Goal: Find contact information: Find contact information

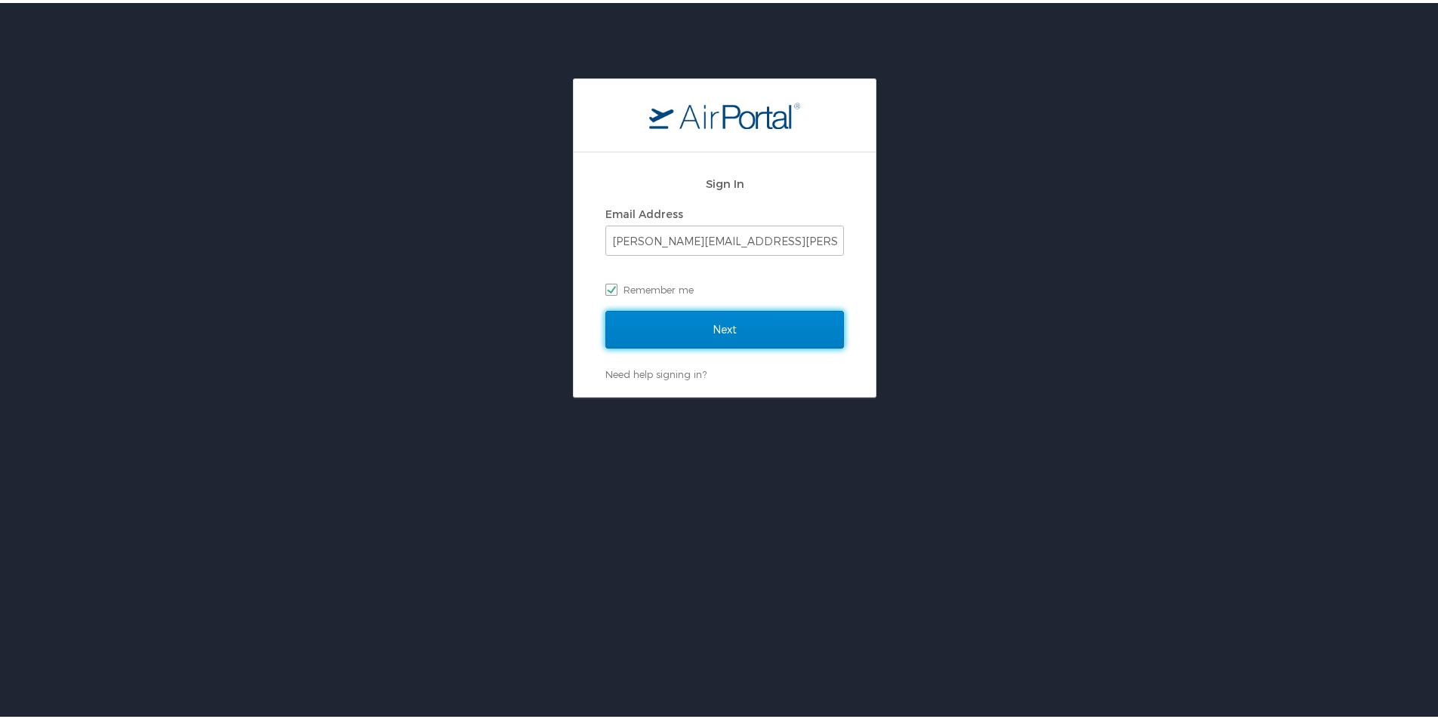
click at [650, 325] on input "Next" at bounding box center [724, 327] width 238 height 38
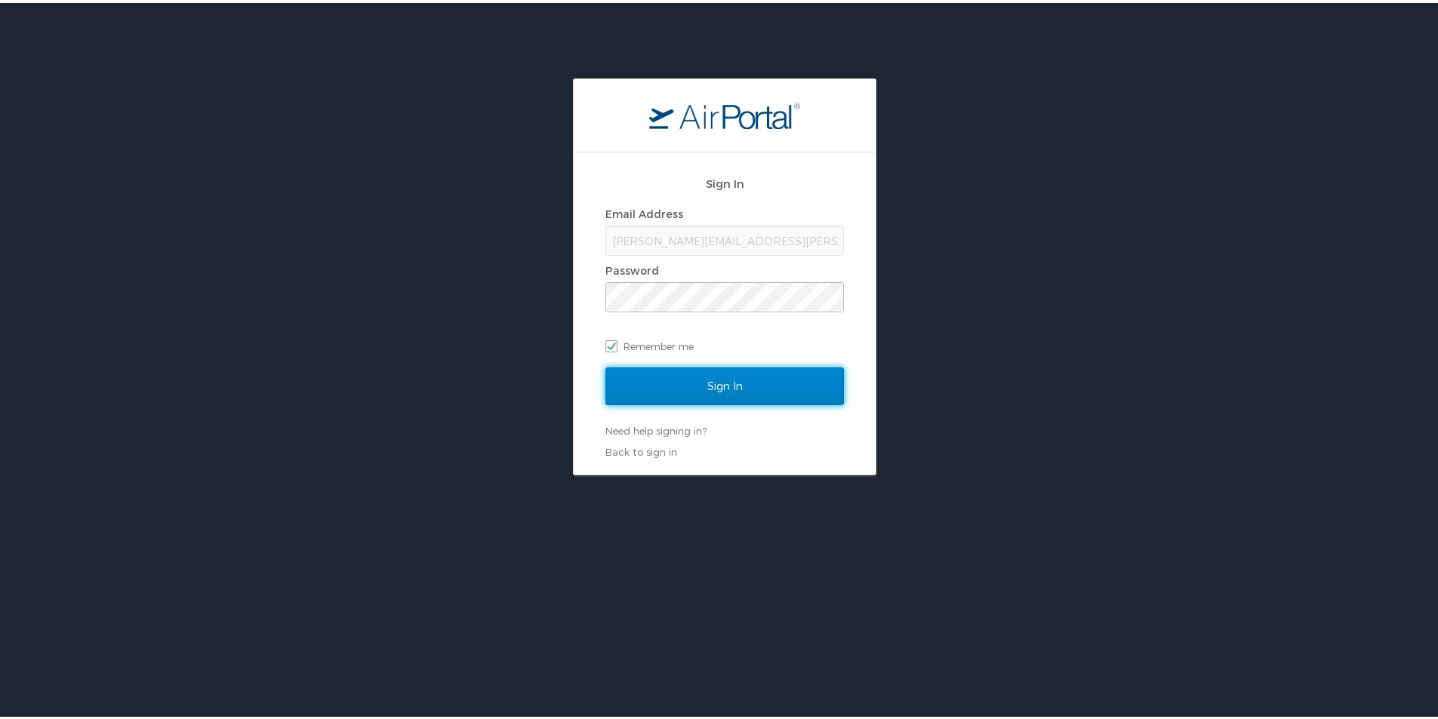
click at [647, 371] on input "Sign In" at bounding box center [724, 383] width 238 height 38
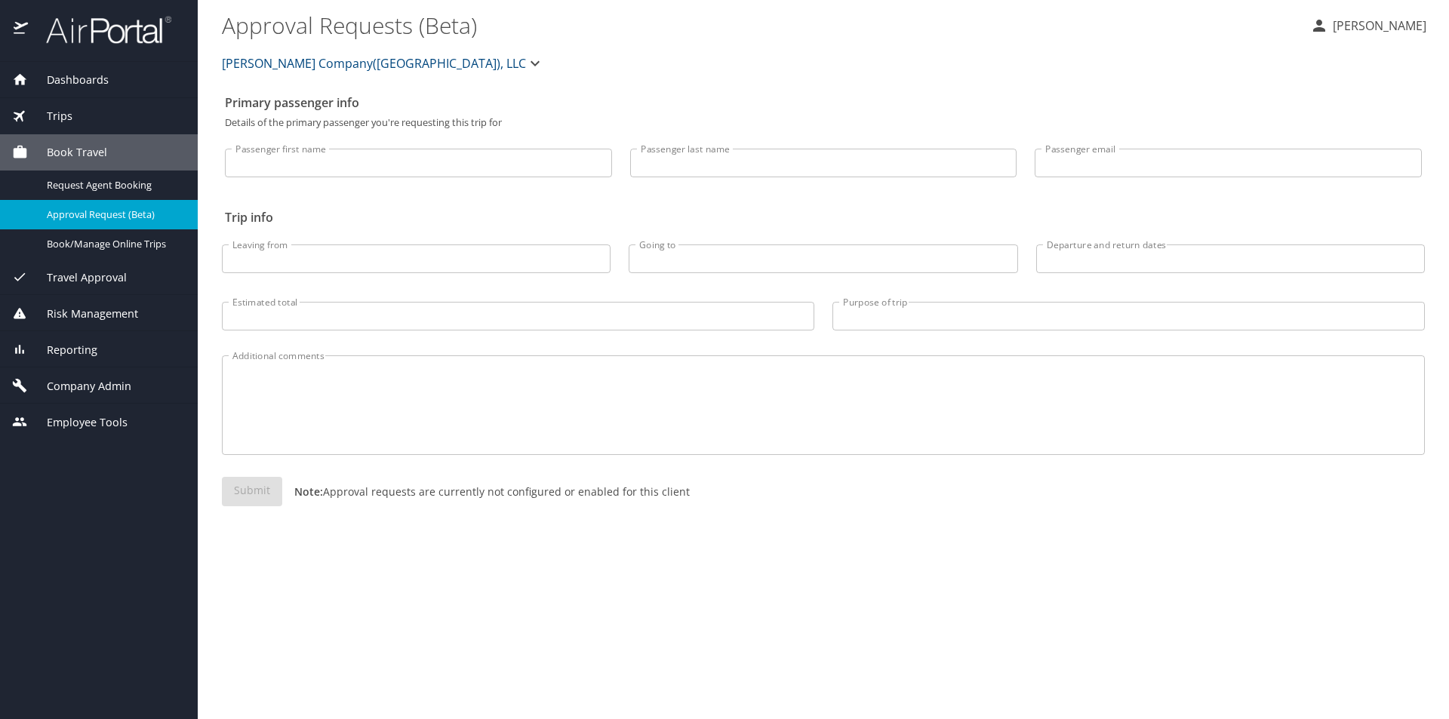
click at [266, 58] on span "[PERSON_NAME] Company([GEOGRAPHIC_DATA]), LLC" at bounding box center [374, 63] width 304 height 21
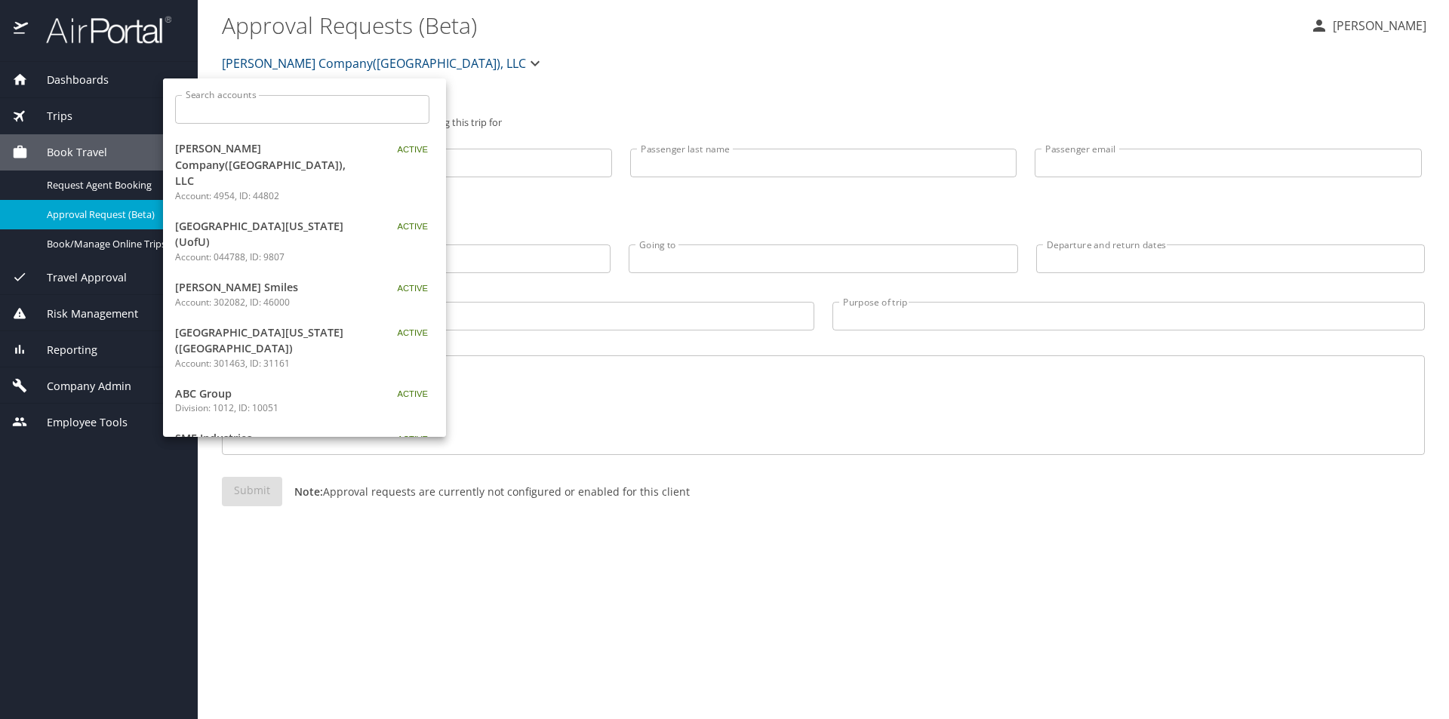
click at [285, 118] on input "Search accounts" at bounding box center [307, 109] width 244 height 29
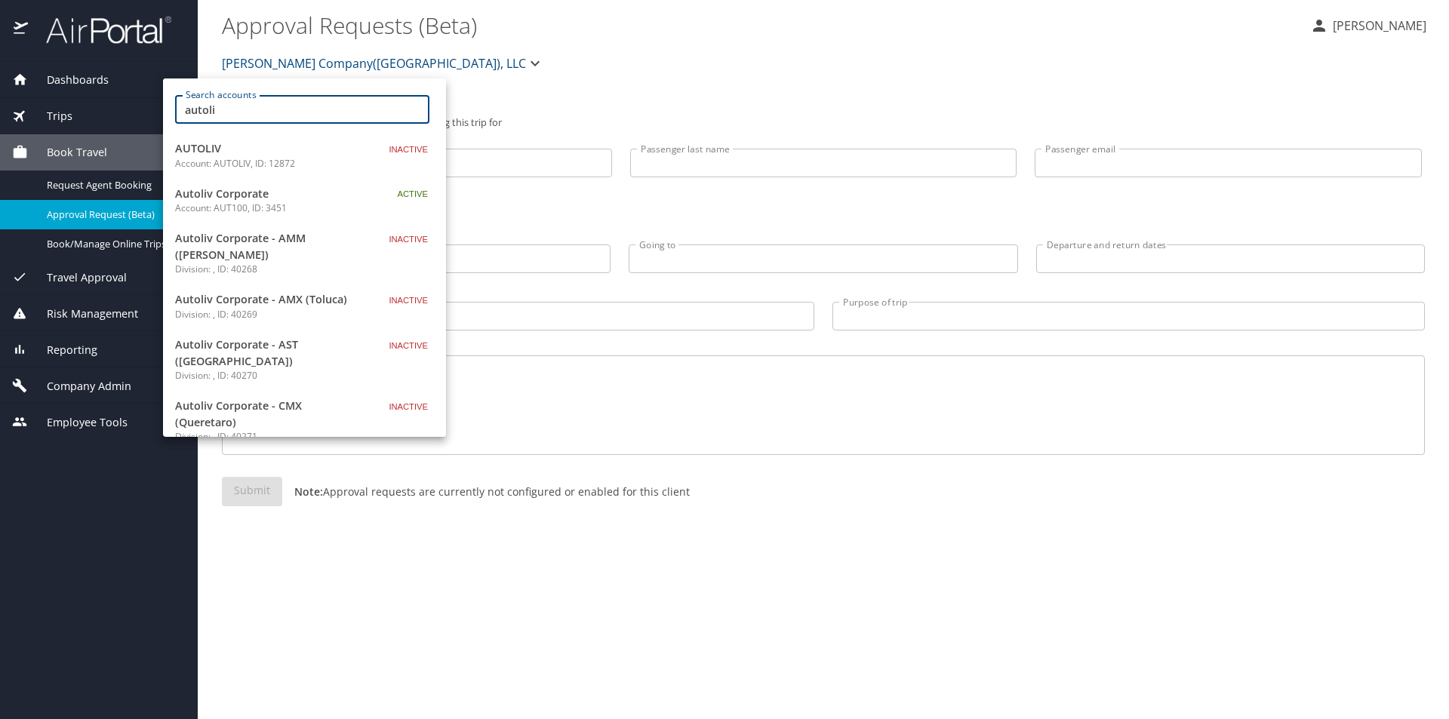
type input "autoli"
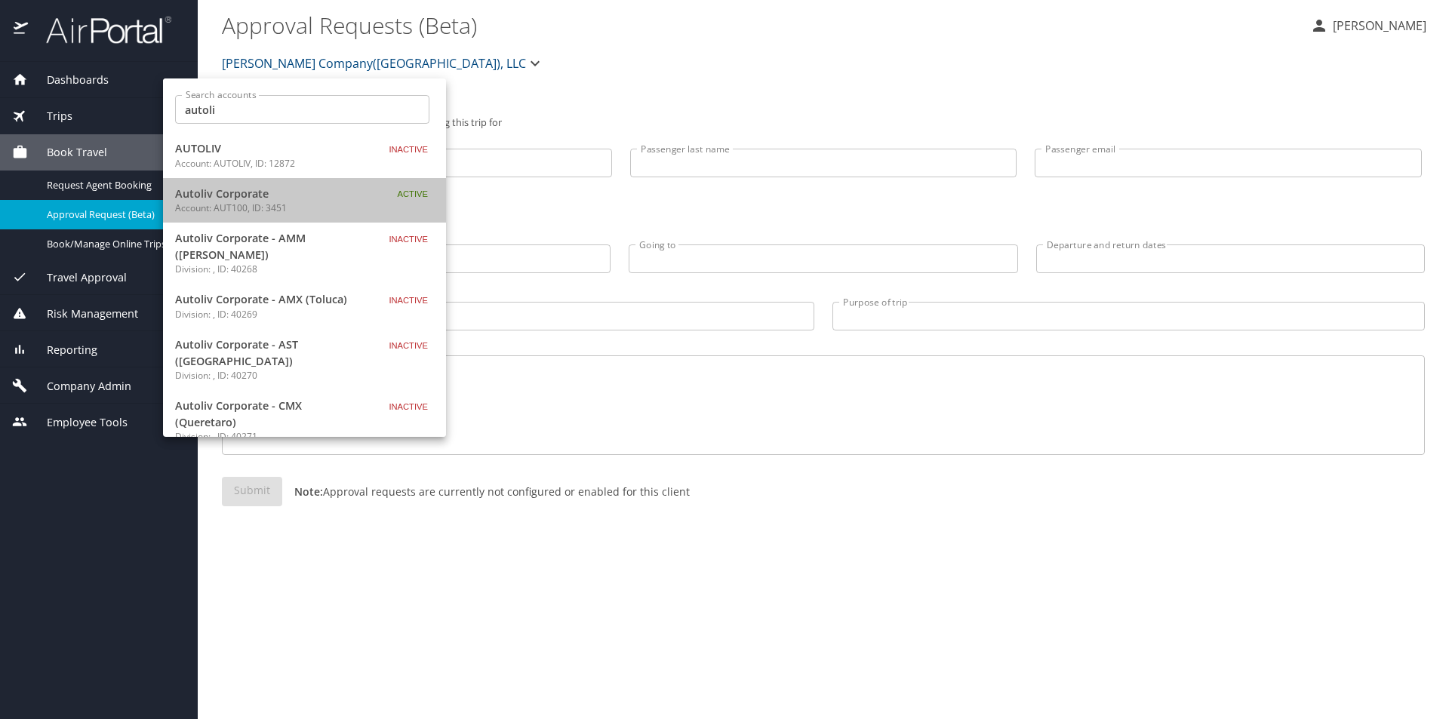
click at [351, 196] on span "Autoliv Corporate" at bounding box center [269, 194] width 189 height 17
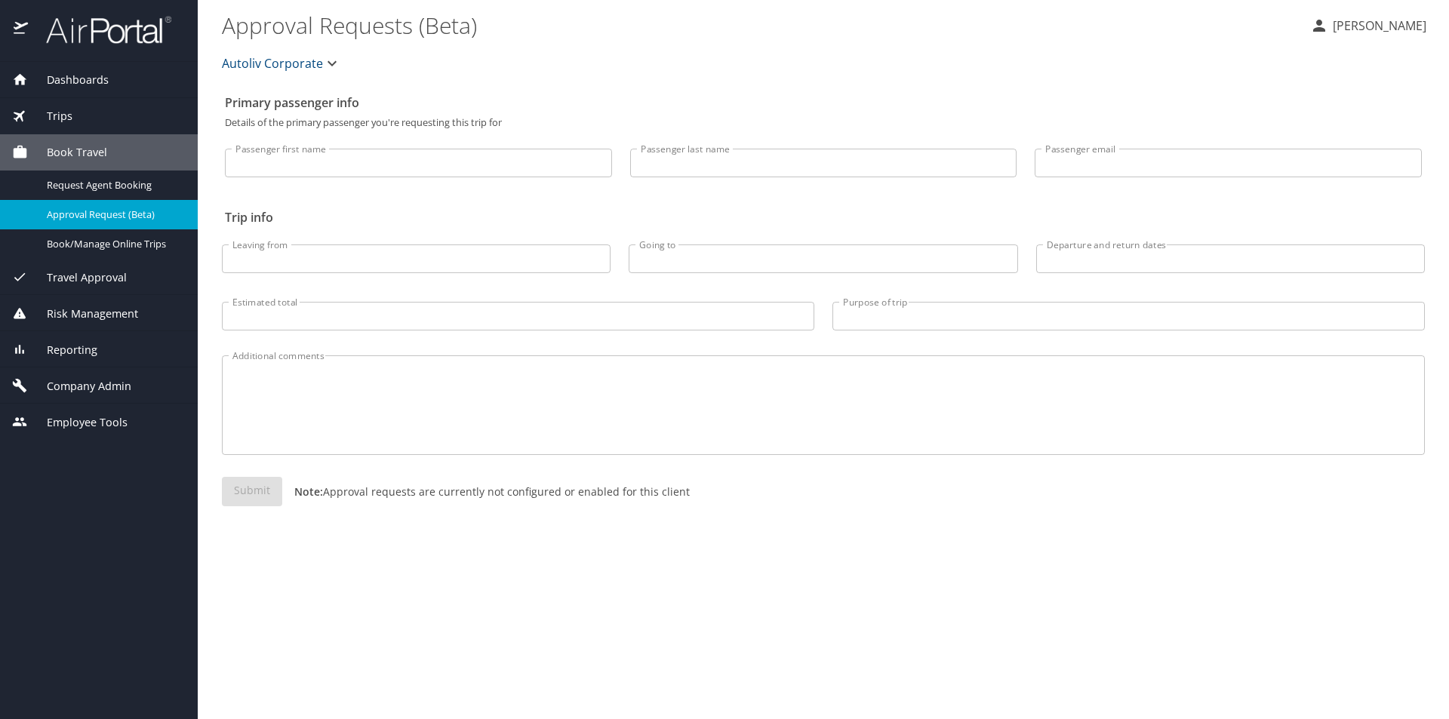
click at [106, 384] on span "Company Admin" at bounding box center [79, 386] width 103 height 17
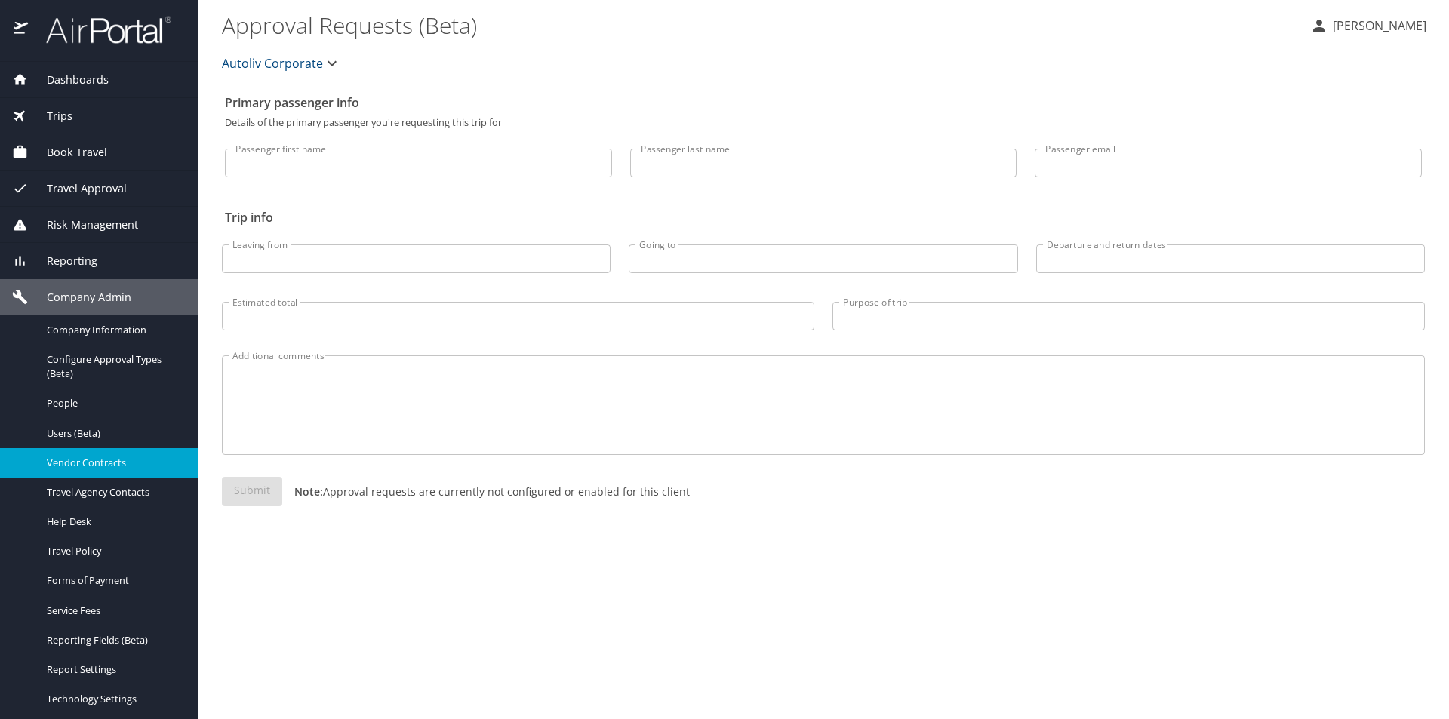
click at [104, 451] on link "Vendor Contracts" at bounding box center [99, 462] width 198 height 29
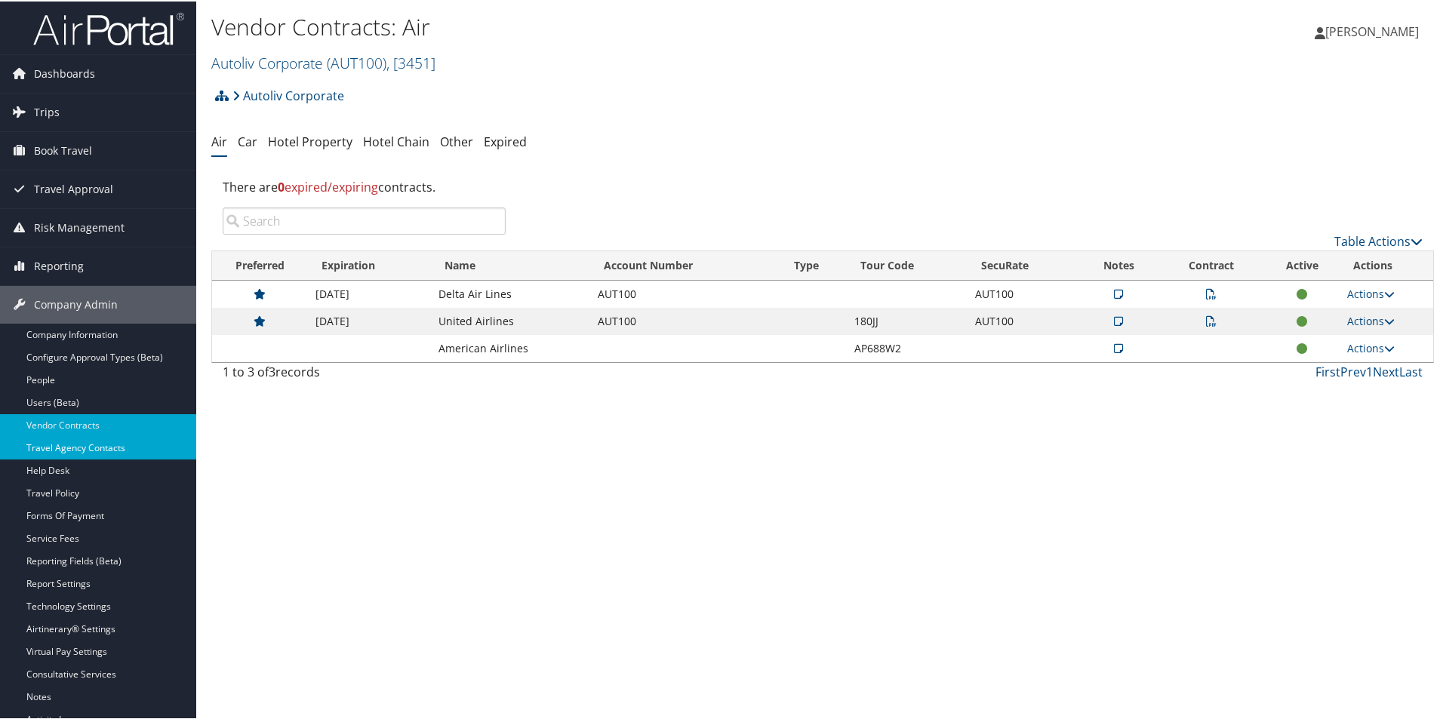
click at [84, 457] on link "Travel Agency Contacts" at bounding box center [98, 446] width 196 height 23
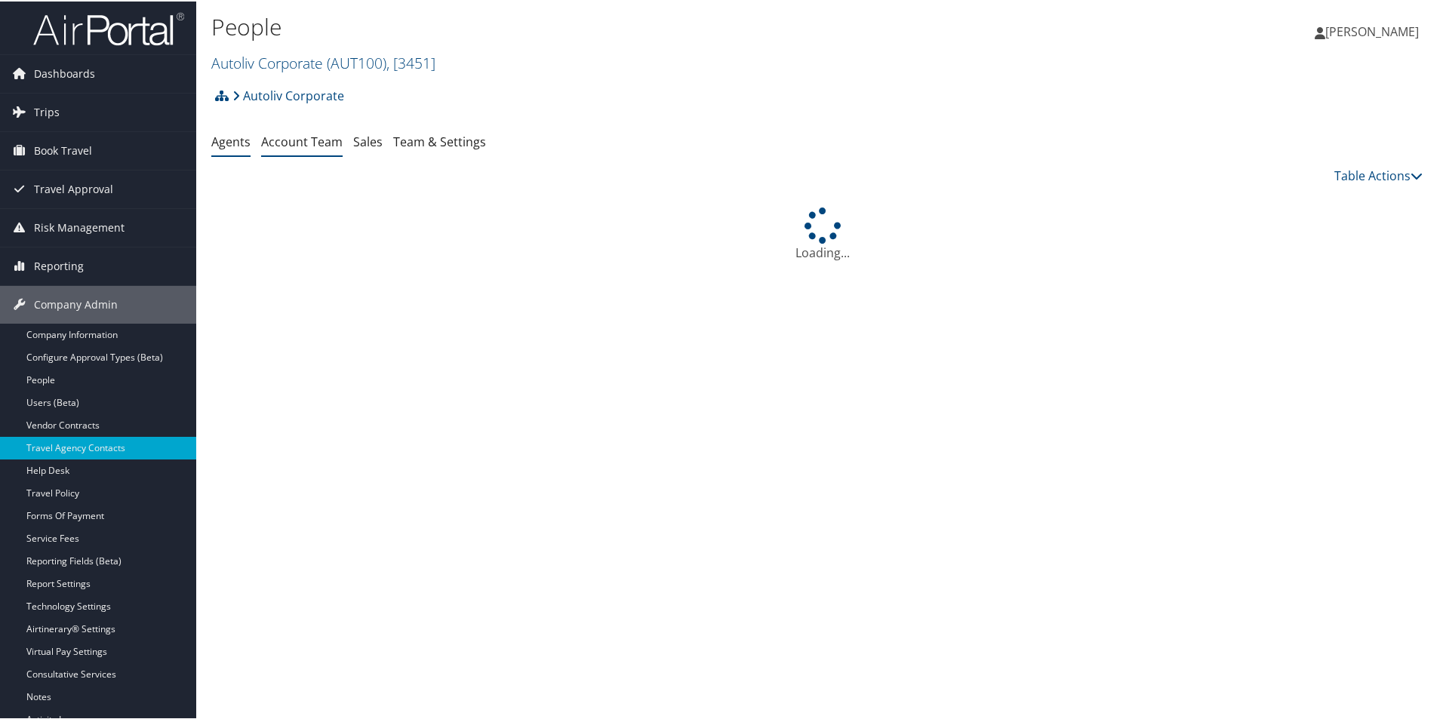
click at [316, 150] on li "Account Team" at bounding box center [301, 141] width 81 height 27
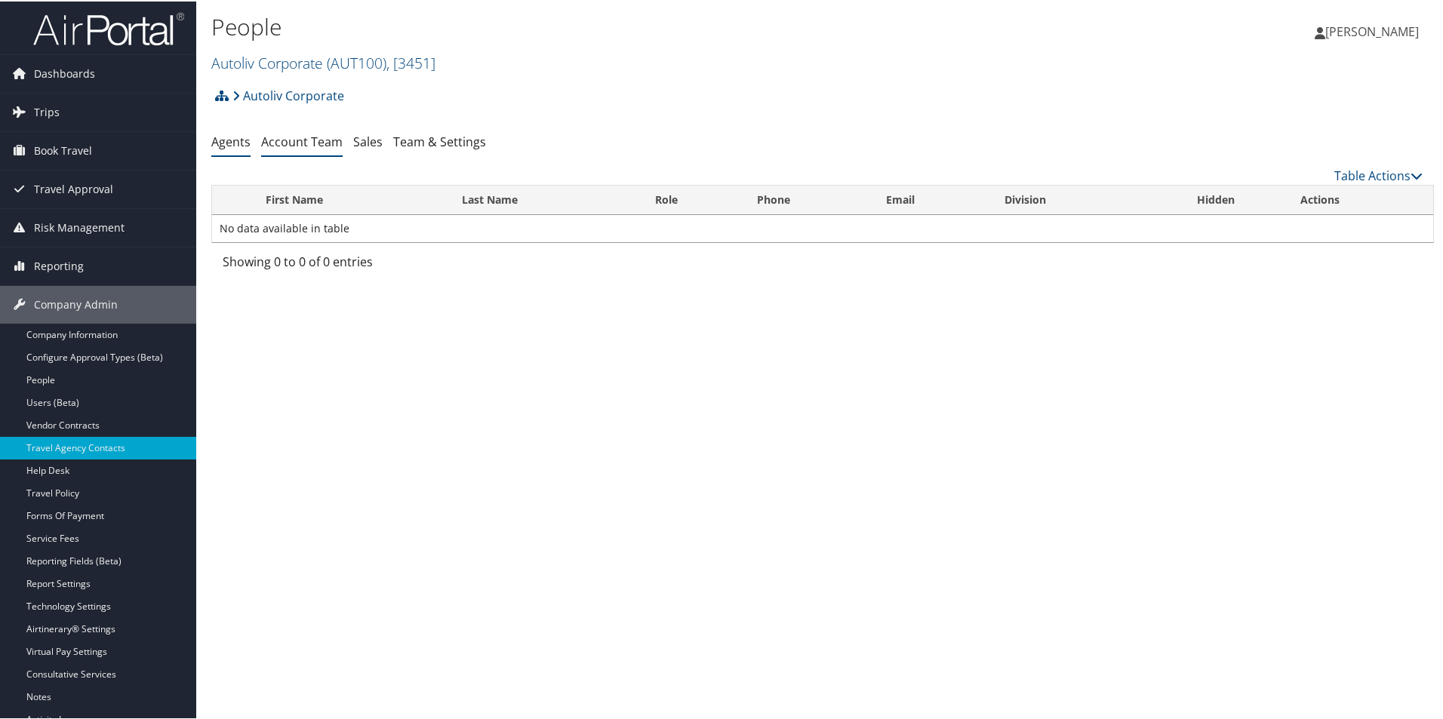
click at [311, 143] on link "Account Team" at bounding box center [301, 140] width 81 height 17
